Goal: Task Accomplishment & Management: Manage account settings

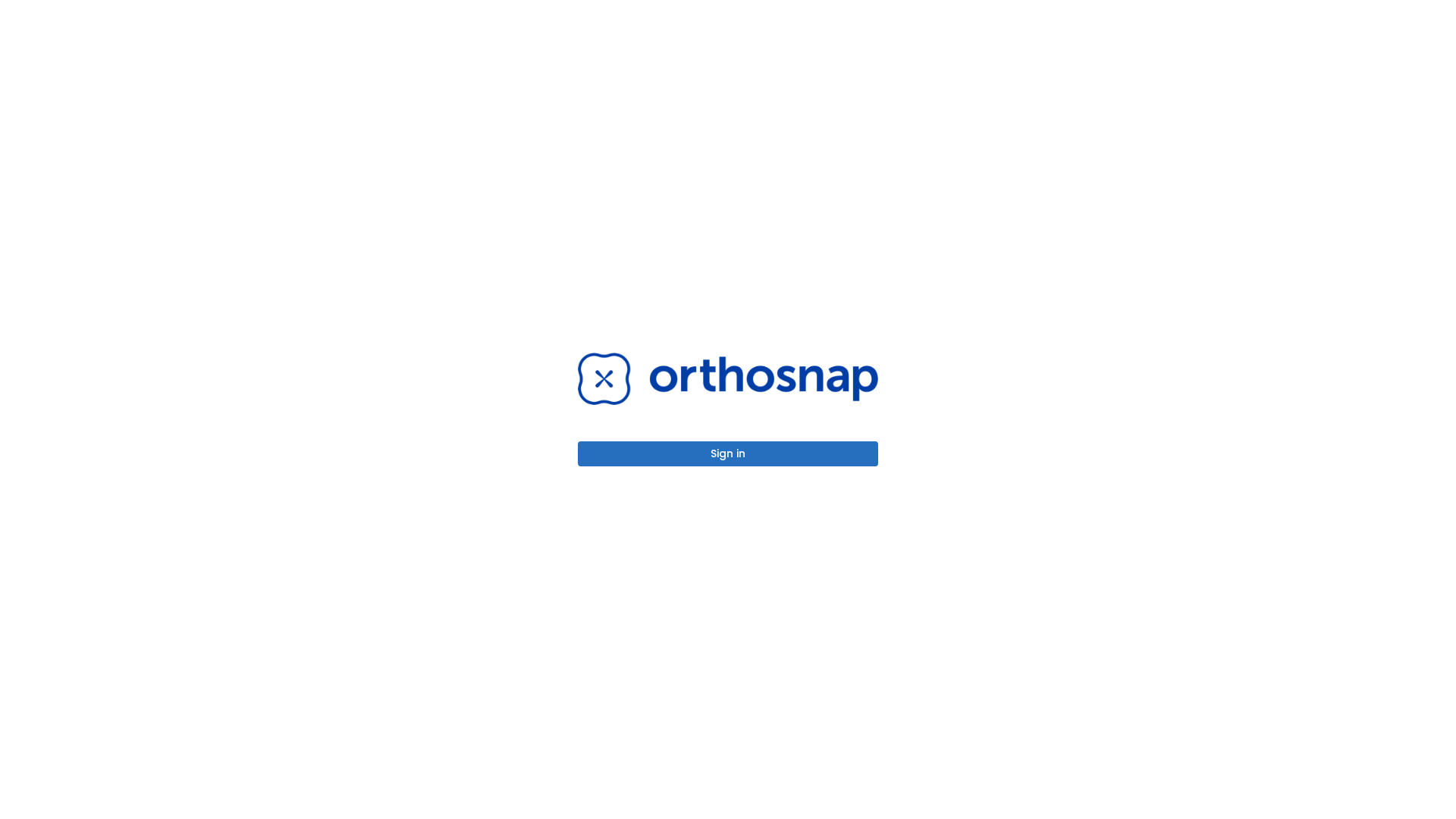
click at [728, 453] on button "Sign in" at bounding box center [727, 454] width 300 height 25
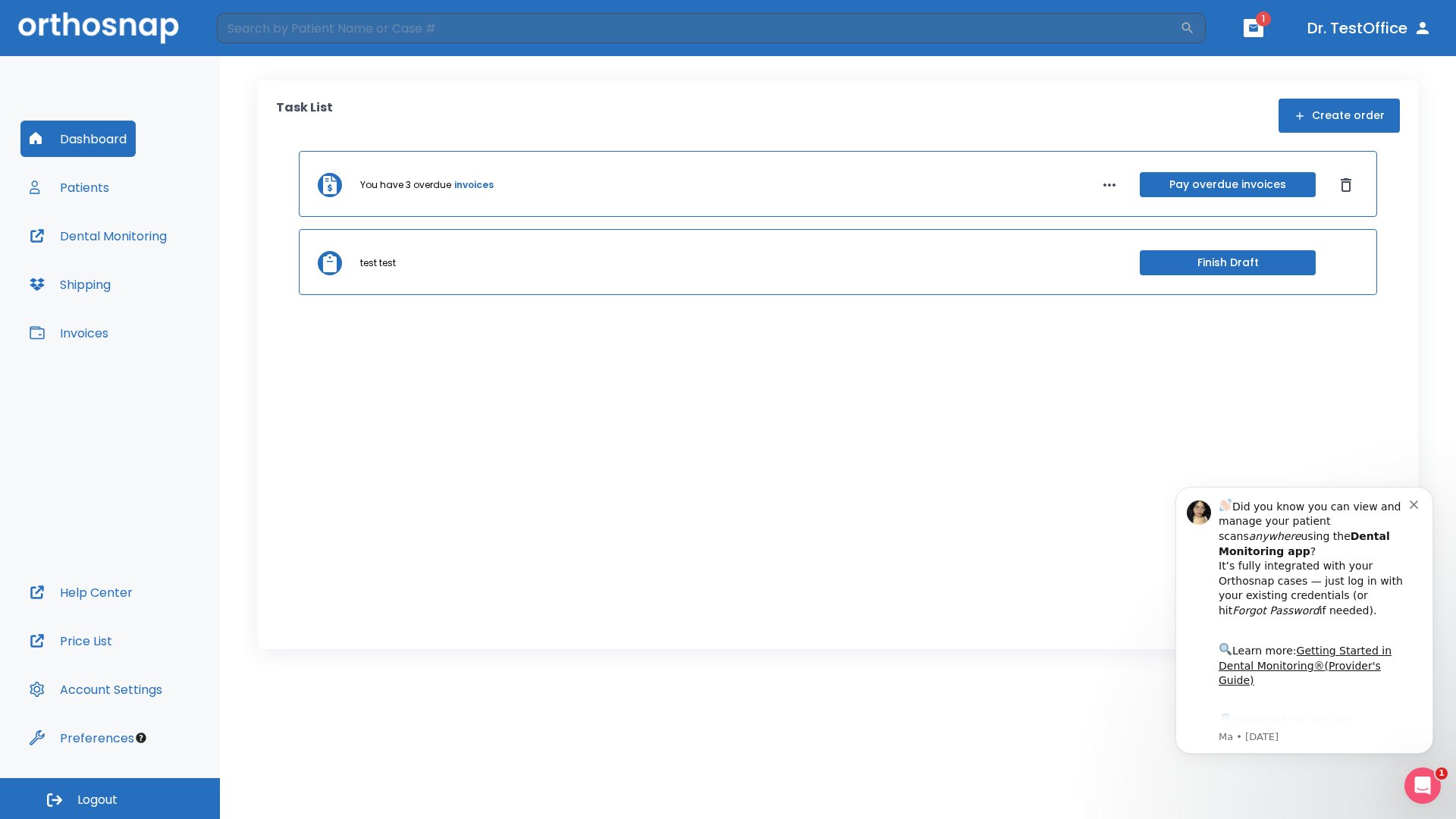
click at [110, 799] on span "Logout" at bounding box center [98, 801] width 40 height 17
